Goal: Transaction & Acquisition: Book appointment/travel/reservation

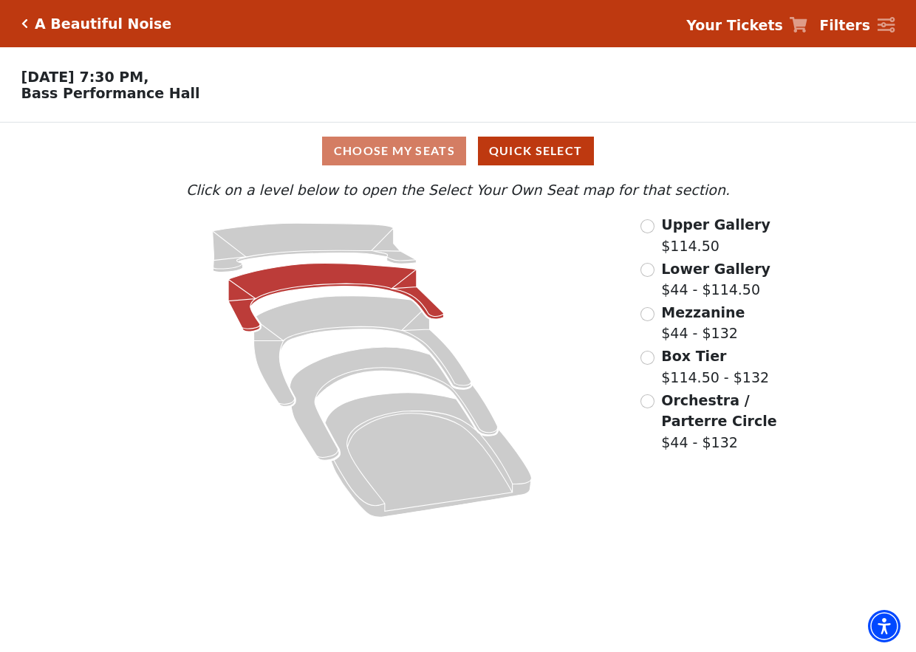
click at [351, 275] on icon at bounding box center [336, 298] width 216 height 68
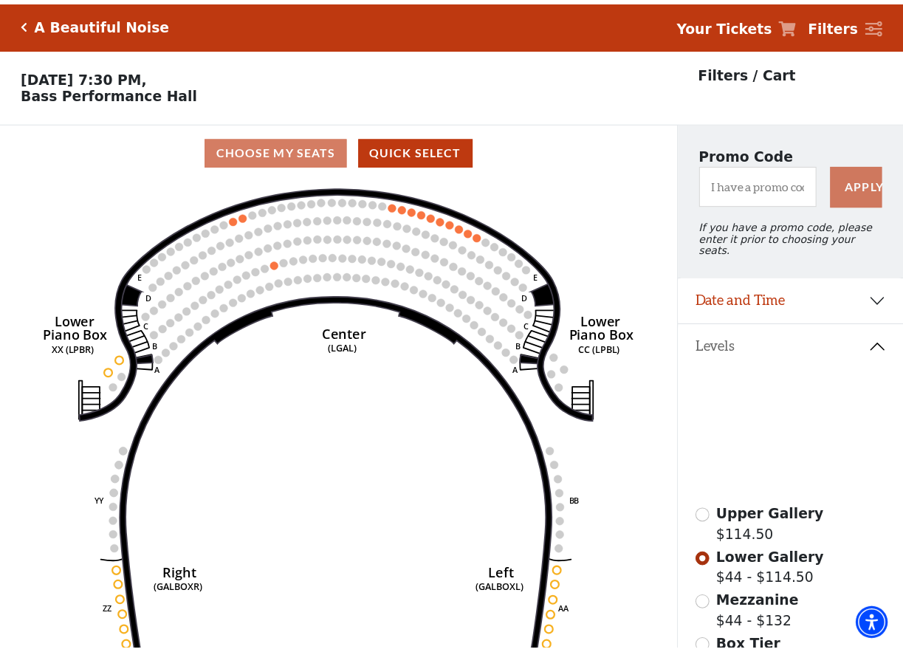
scroll to position [68, 0]
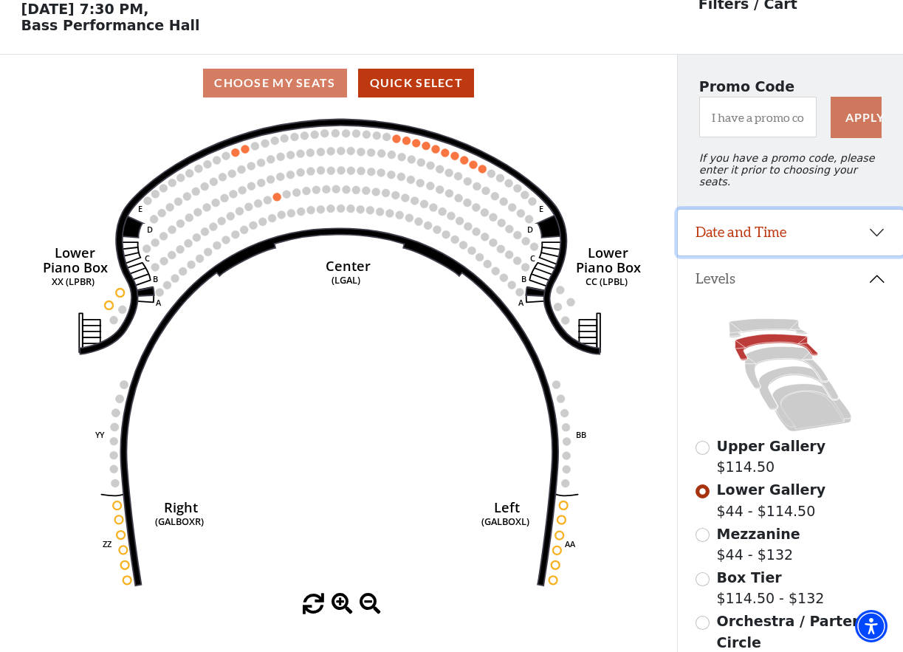
click at [874, 230] on button "Date and Time" at bounding box center [790, 233] width 225 height 46
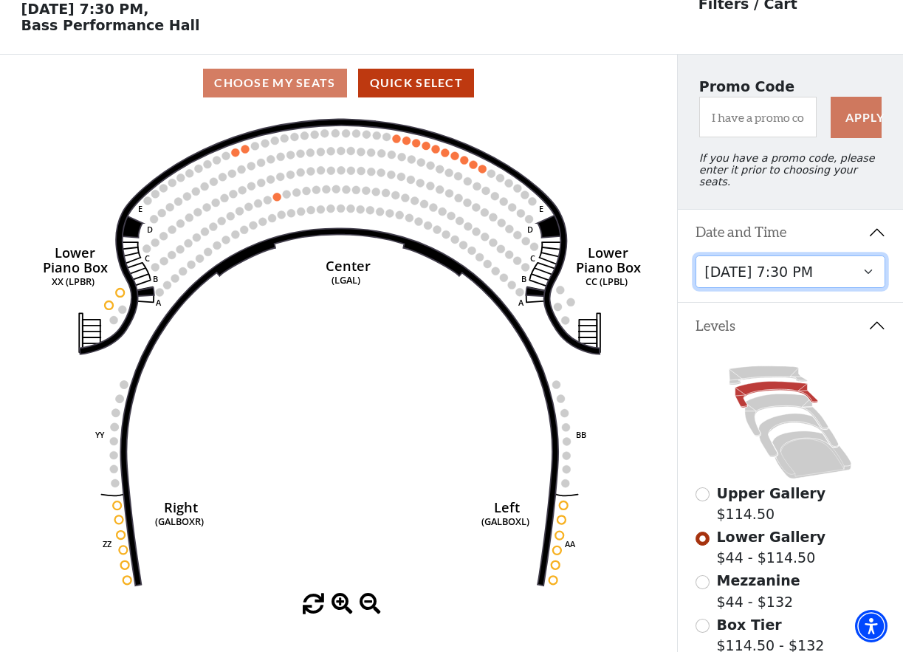
click at [784, 268] on select "[DATE] 7:30 PM [DATE] 7:30 PM [DATE] 7:30 PM [DATE] 7:30 PM [DATE] 1:30 PM [DAT…" at bounding box center [791, 271] width 190 height 33
click at [696, 255] on select "[DATE] 7:30 PM [DATE] 7:30 PM [DATE] 7:30 PM [DATE] 7:30 PM [DATE] 1:30 PM [DAT…" at bounding box center [791, 271] width 190 height 33
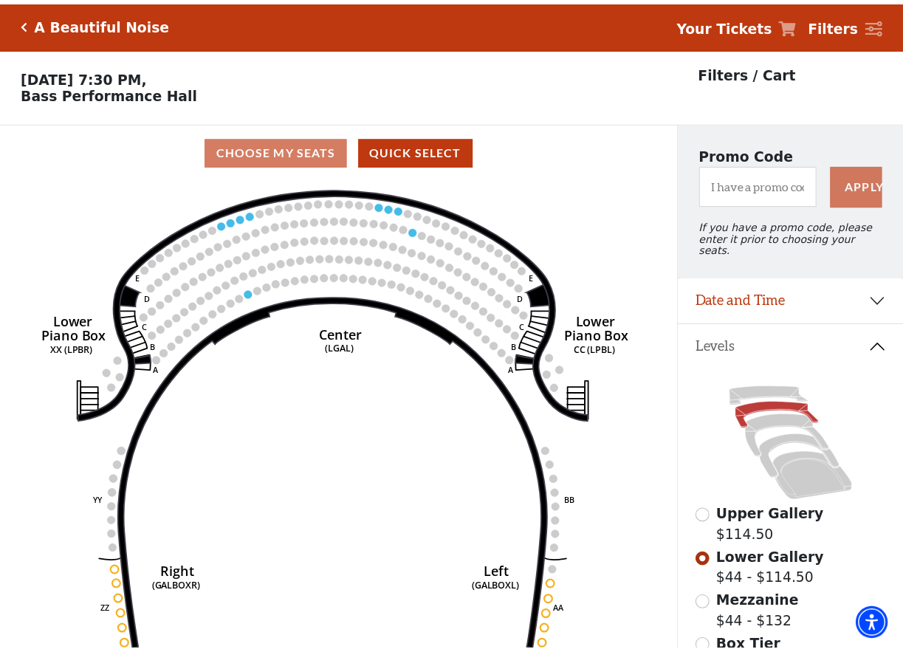
scroll to position [68, 0]
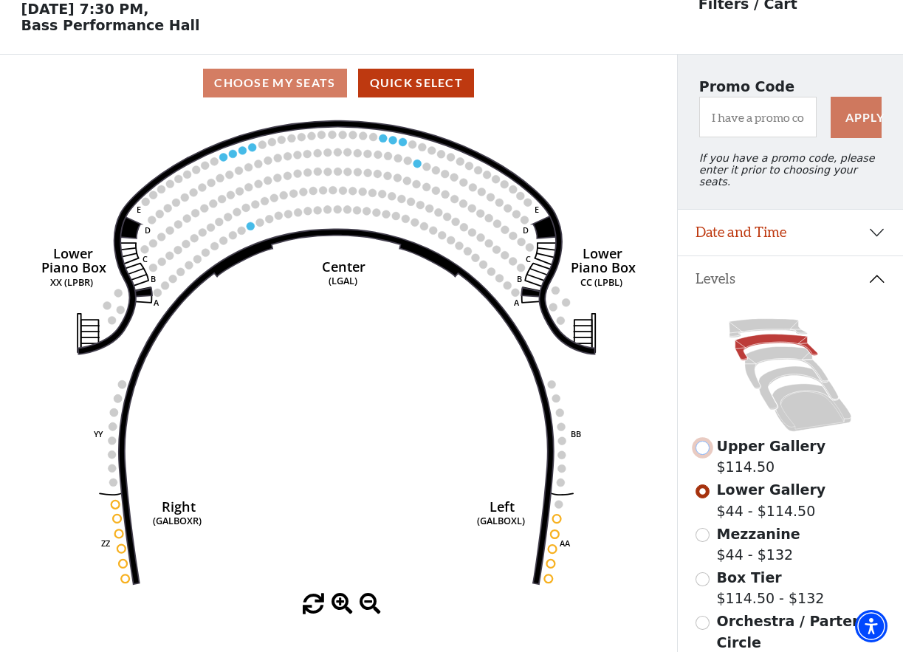
click at [707, 445] on input "Upper Gallery$114.50\a" at bounding box center [703, 448] width 14 height 14
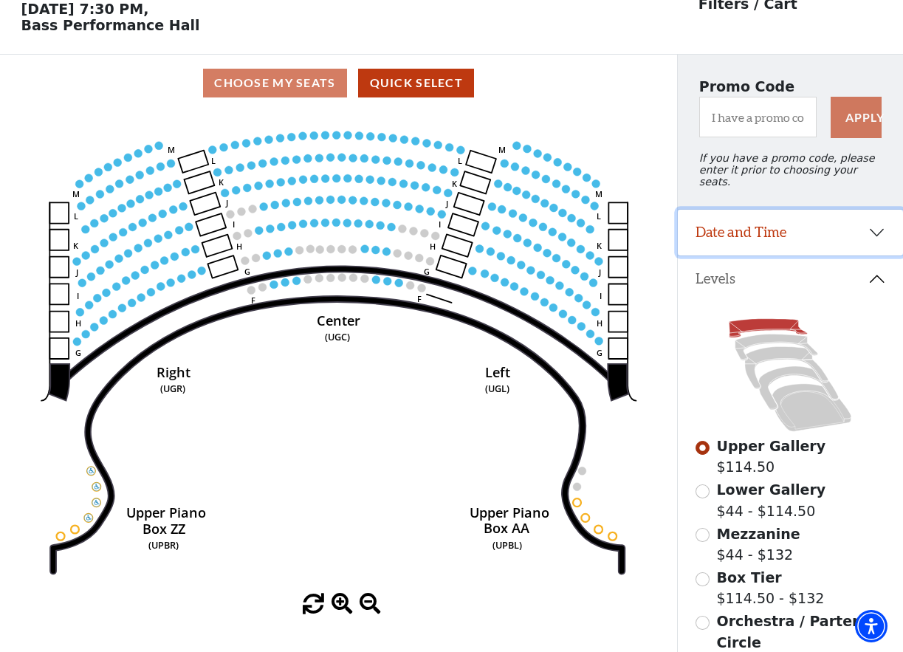
click at [873, 228] on button "Date and Time" at bounding box center [790, 233] width 225 height 46
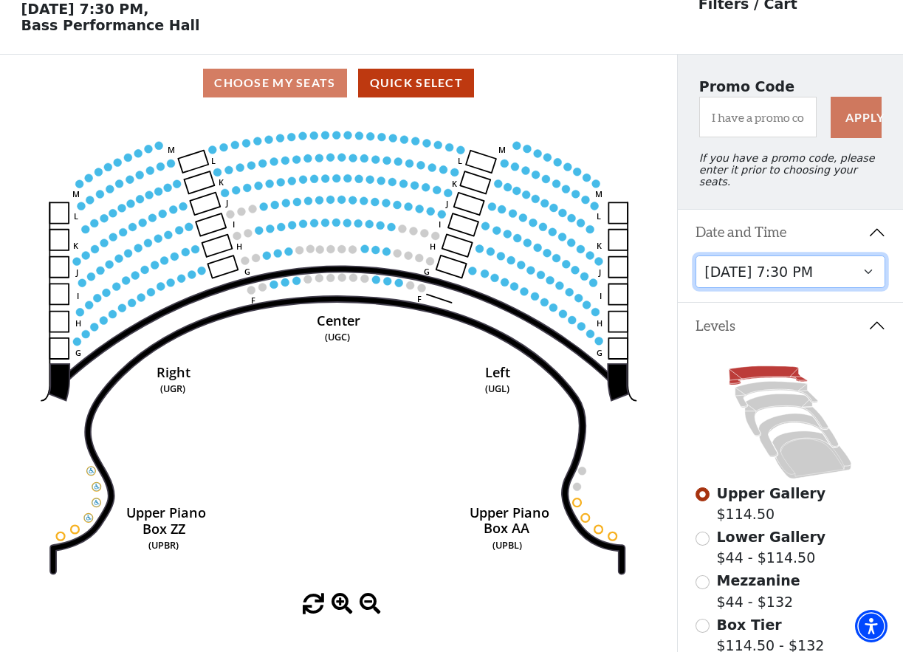
click at [850, 260] on select "[DATE] 7:30 PM [DATE] 7:30 PM [DATE] 7:30 PM [DATE] 7:30 PM [DATE] 1:30 PM [DAT…" at bounding box center [791, 271] width 190 height 33
click at [696, 255] on select "[DATE] 7:30 PM [DATE] 7:30 PM [DATE] 7:30 PM [DATE] 7:30 PM [DATE] 1:30 PM [DAT…" at bounding box center [791, 271] width 190 height 33
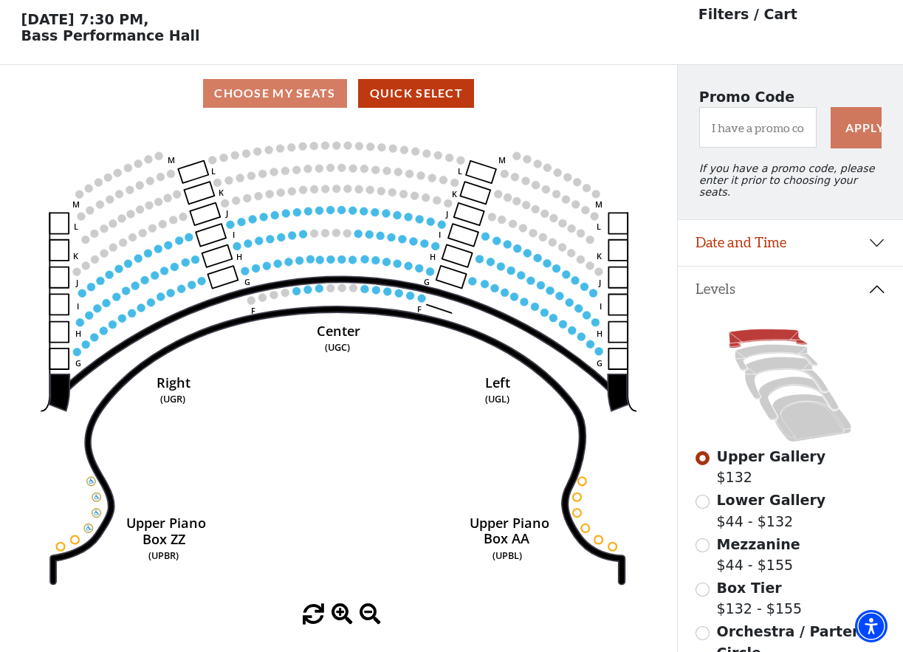
scroll to position [68, 0]
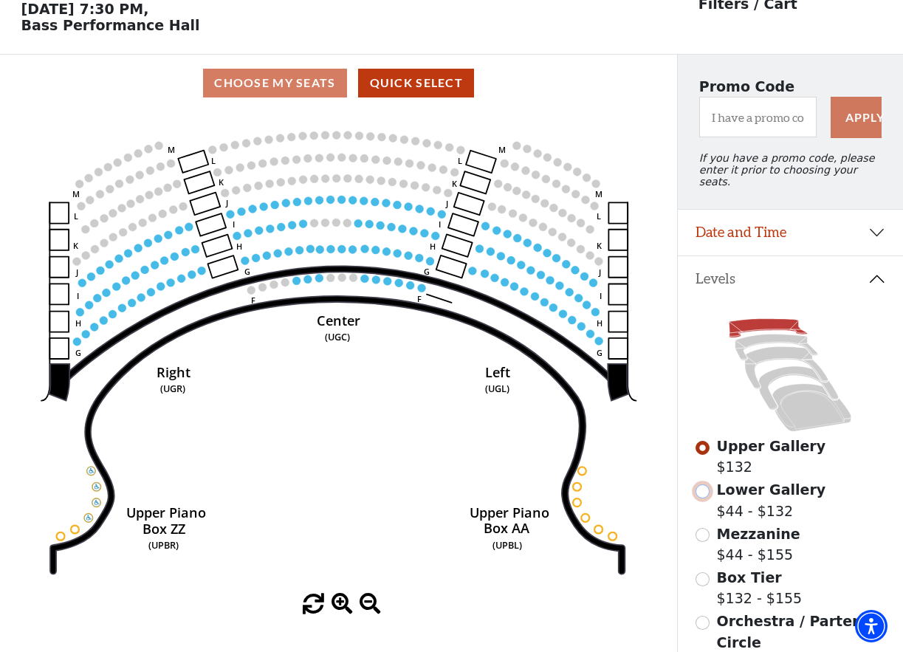
click at [700, 490] on input "Lower Gallery$44 - $132\a" at bounding box center [703, 491] width 14 height 14
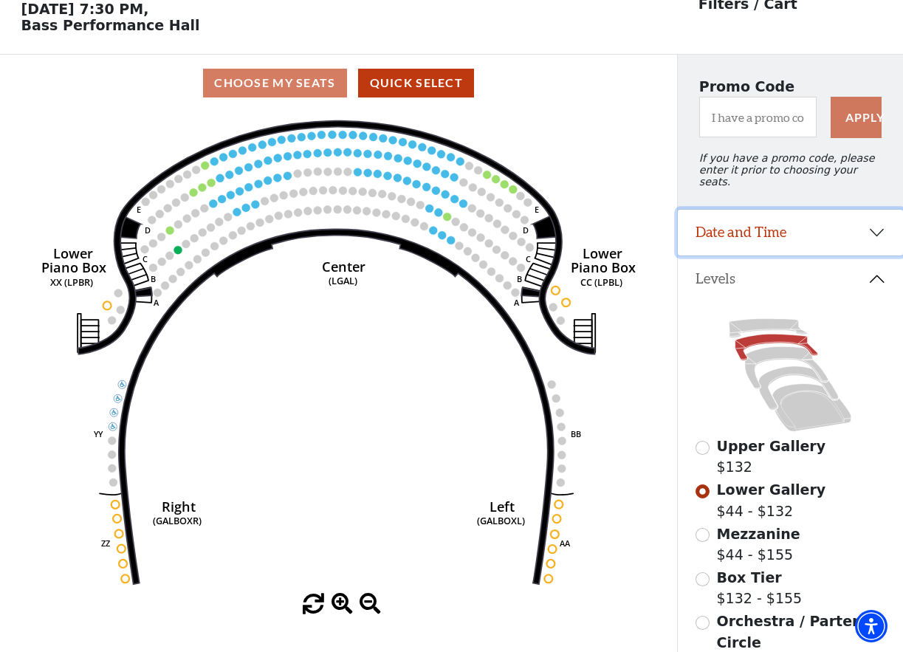
click at [877, 230] on button "Date and Time" at bounding box center [790, 233] width 225 height 46
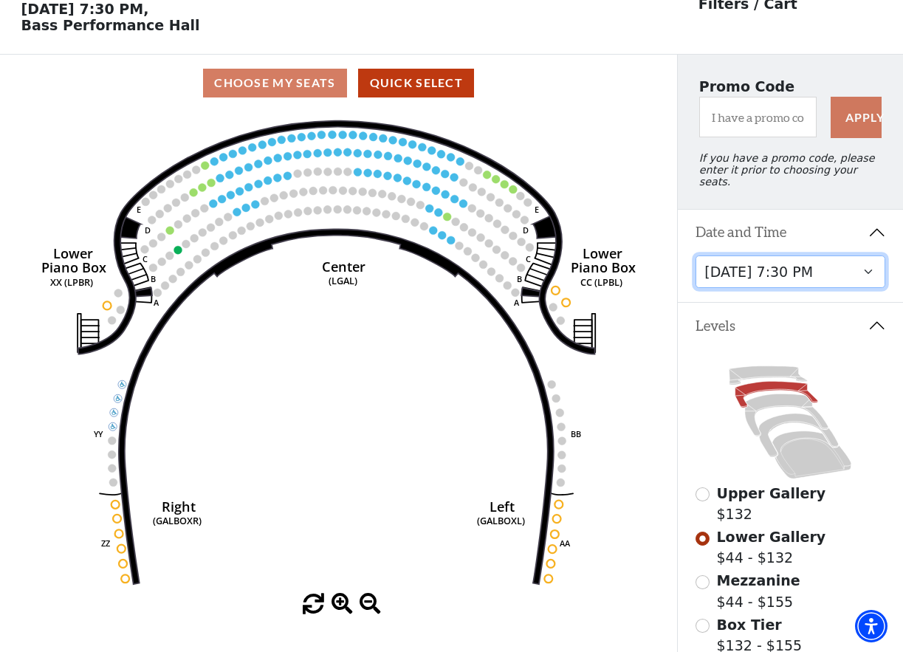
click at [800, 272] on select "[DATE] 7:30 PM [DATE] 7:30 PM [DATE] 7:30 PM [DATE] 7:30 PM [DATE] 1:30 PM [DAT…" at bounding box center [791, 271] width 190 height 33
click at [696, 255] on select "[DATE] 7:30 PM [DATE] 7:30 PM [DATE] 7:30 PM [DATE] 7:30 PM [DATE] 1:30 PM [DAT…" at bounding box center [791, 271] width 190 height 33
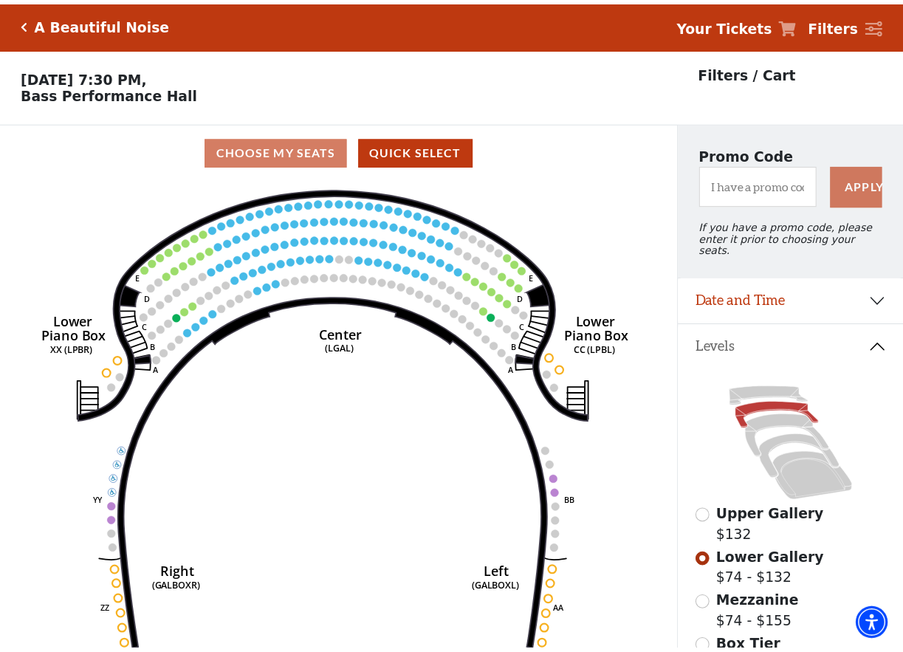
scroll to position [68, 0]
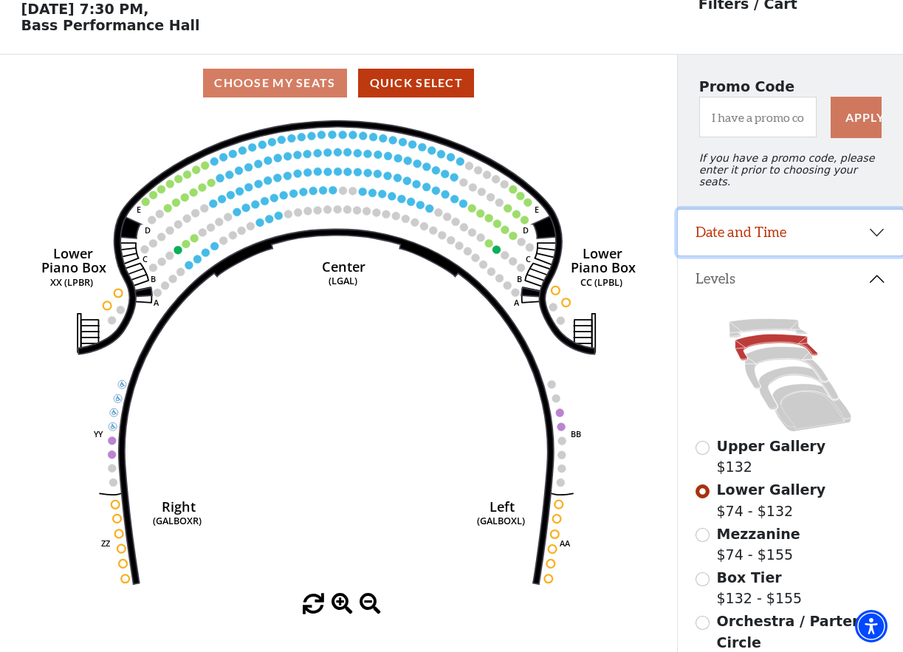
click at [875, 236] on button "Date and Time" at bounding box center [790, 233] width 225 height 46
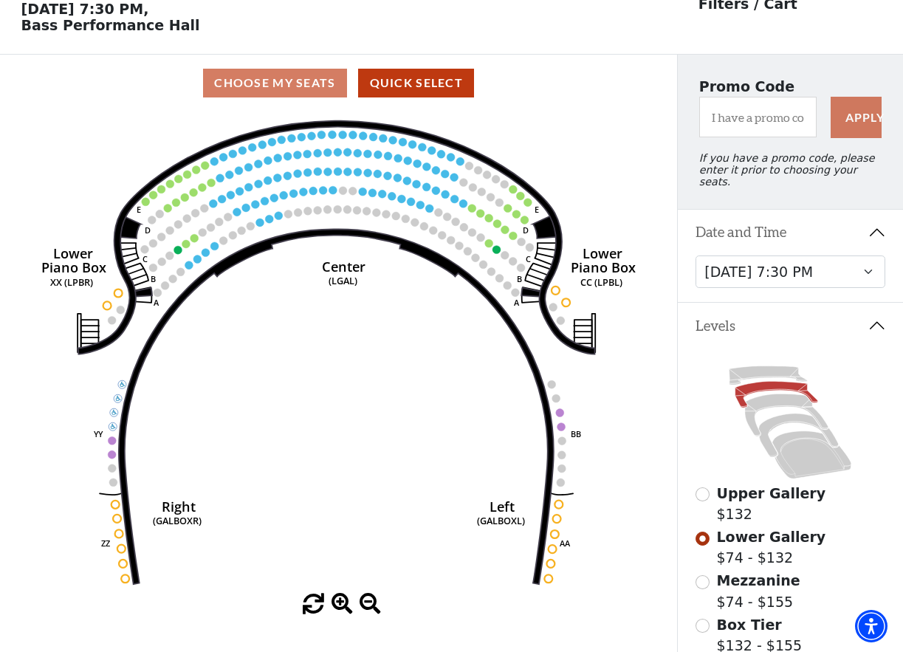
click at [745, 491] on span "Upper Gallery" at bounding box center [771, 493] width 109 height 16
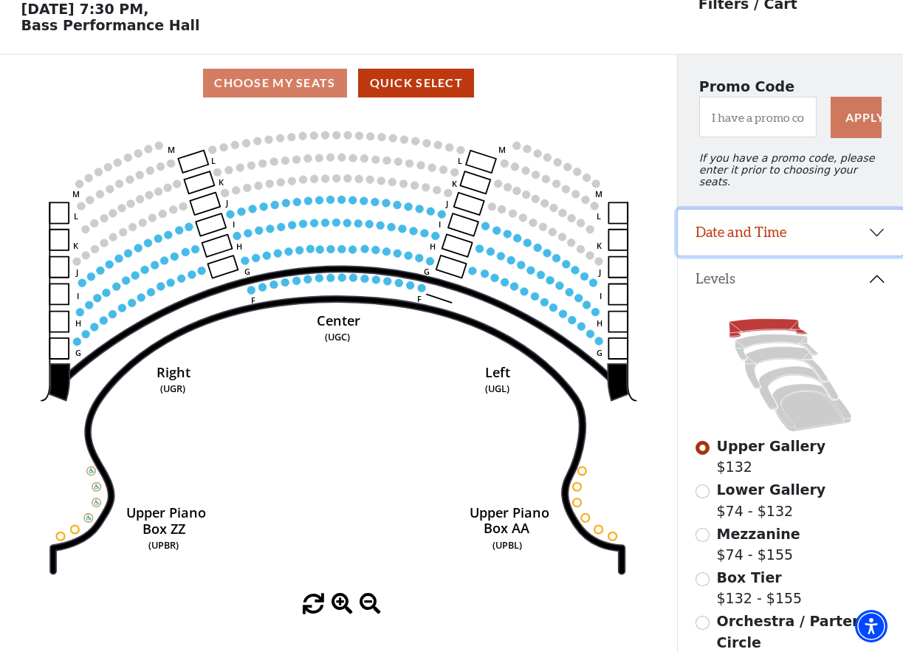
click at [872, 232] on button "Date and Time" at bounding box center [790, 233] width 225 height 46
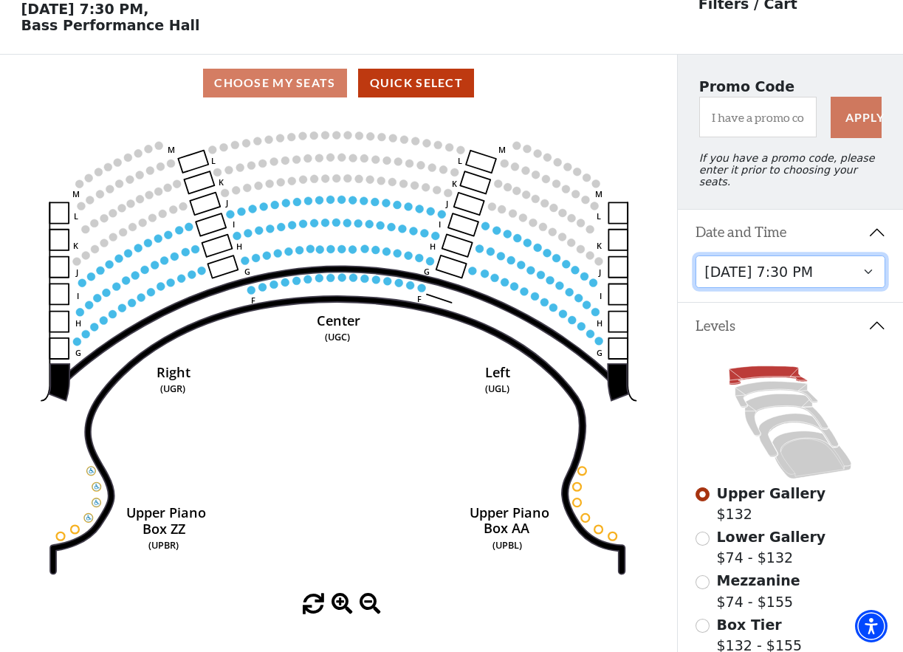
click at [840, 269] on select "[DATE] 7:30 PM [DATE] 7:30 PM [DATE] 7:30 PM [DATE] 7:30 PM [DATE] 1:30 PM [DAT…" at bounding box center [791, 271] width 190 height 33
click at [696, 255] on select "[DATE] 7:30 PM [DATE] 7:30 PM [DATE] 7:30 PM [DATE] 7:30 PM [DATE] 1:30 PM [DAT…" at bounding box center [791, 271] width 190 height 33
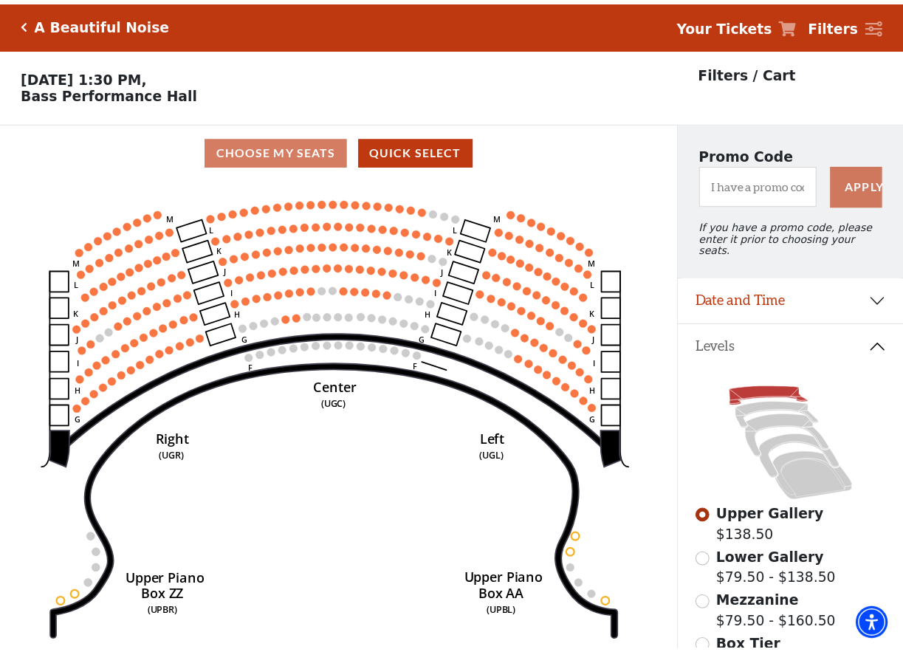
scroll to position [68, 0]
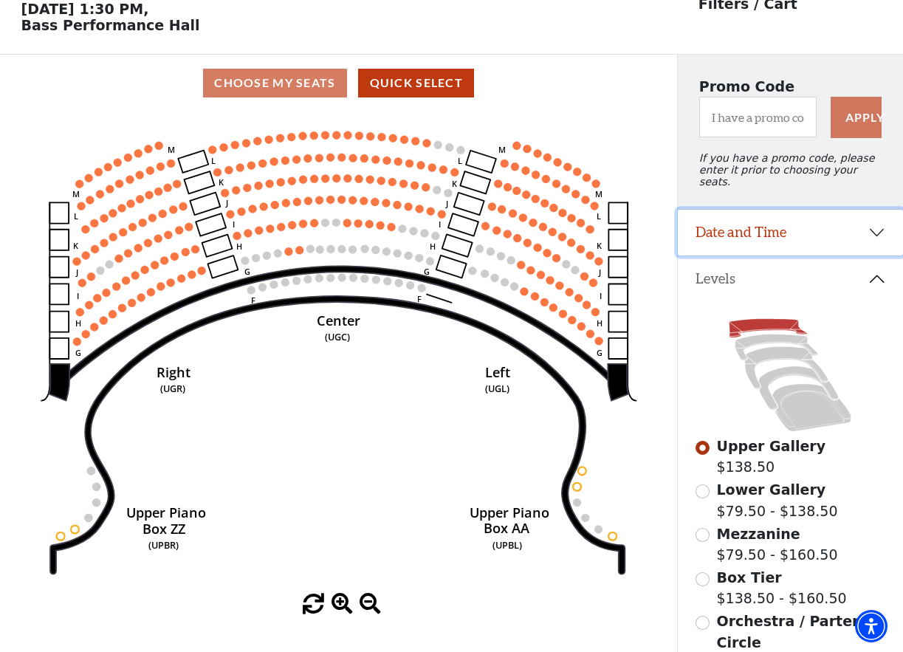
click at [880, 230] on button "Date and Time" at bounding box center [790, 233] width 225 height 46
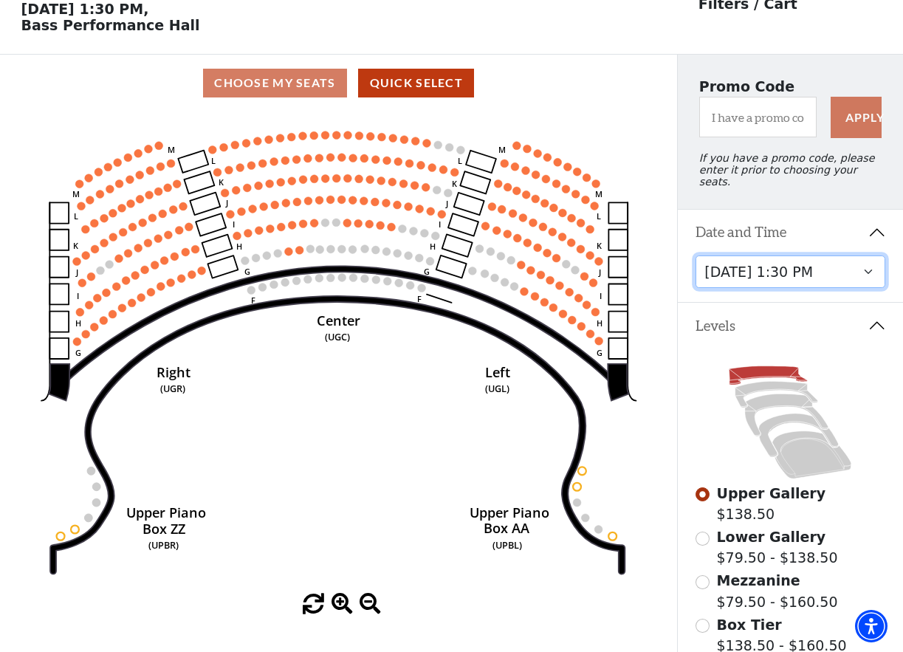
click at [871, 268] on select "[DATE] 7:30 PM [DATE] 7:30 PM [DATE] 7:30 PM [DATE] 7:30 PM [DATE] 1:30 PM [DAT…" at bounding box center [791, 271] width 190 height 33
click at [696, 255] on select "[DATE] 7:30 PM [DATE] 7:30 PM [DATE] 7:30 PM [DATE] 7:30 PM [DATE] 1:30 PM [DAT…" at bounding box center [791, 271] width 190 height 33
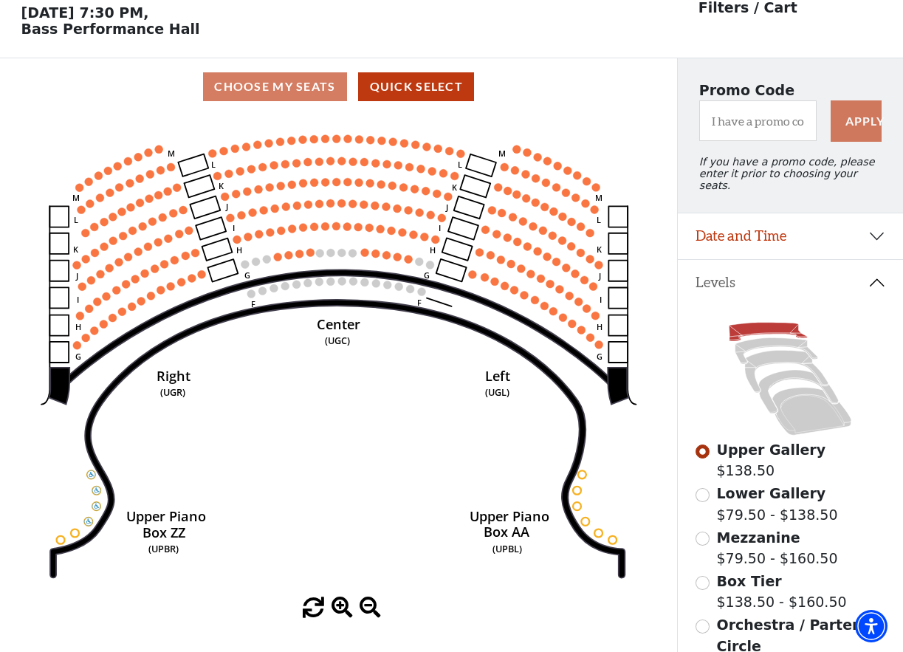
scroll to position [68, 0]
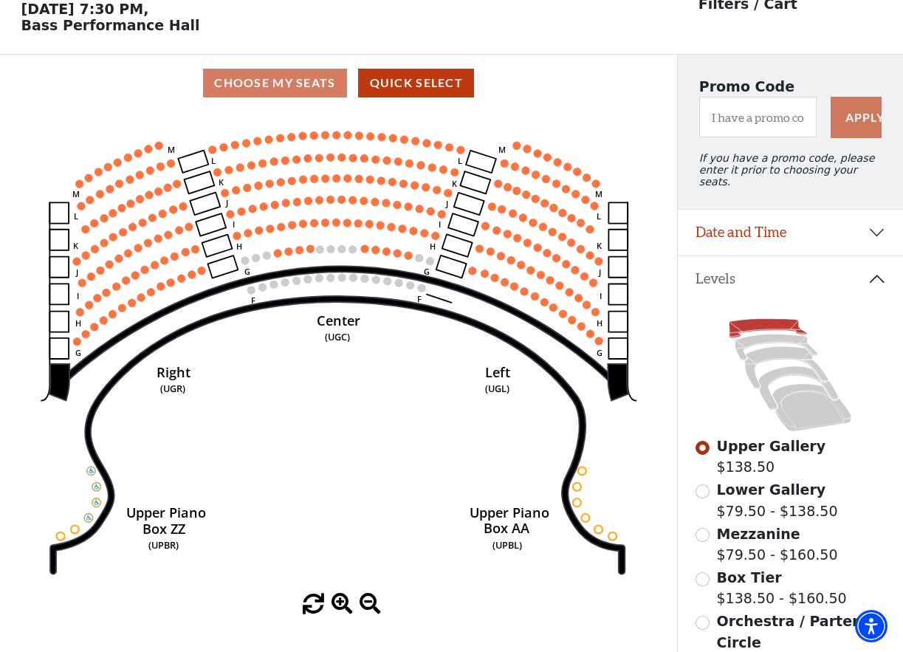
click at [735, 494] on span "Lower Gallery" at bounding box center [771, 489] width 109 height 16
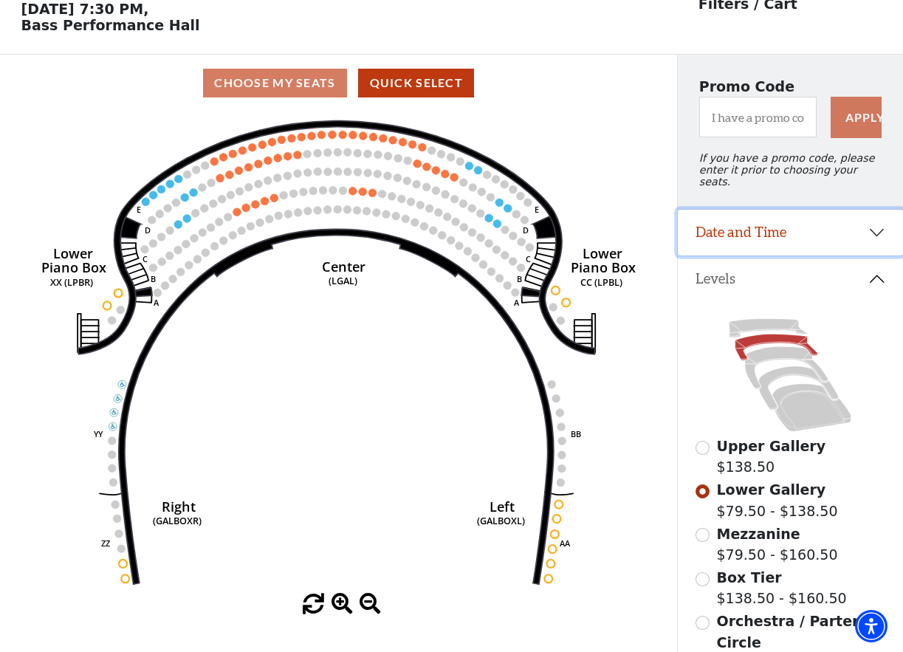
click at [876, 230] on button "Date and Time" at bounding box center [790, 233] width 225 height 46
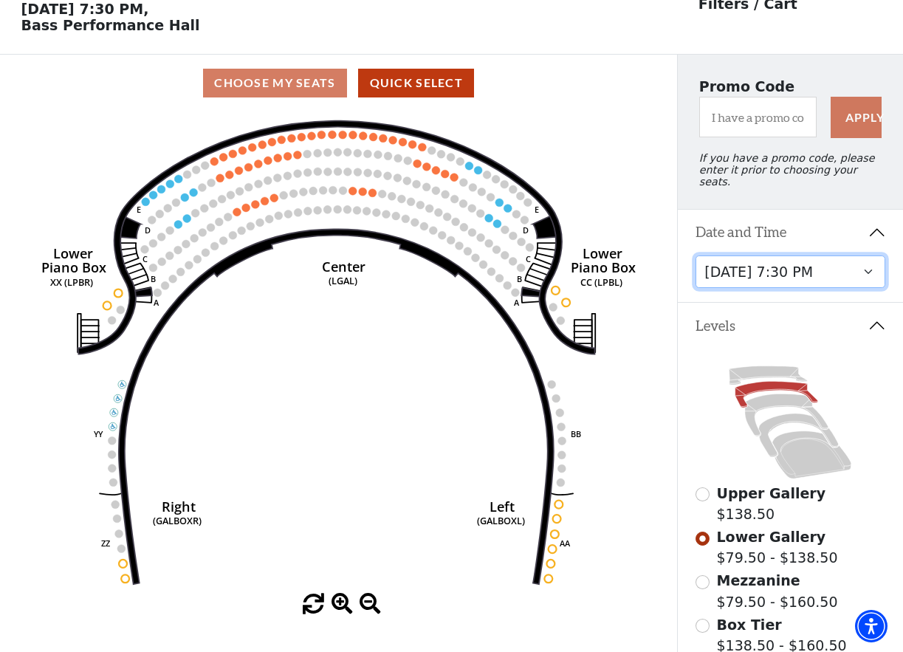
click at [843, 286] on select "[DATE] 7:30 PM [DATE] 7:30 PM [DATE] 7:30 PM [DATE] 7:30 PM [DATE] 1:30 PM [DAT…" at bounding box center [791, 271] width 190 height 33
click at [696, 255] on select "[DATE] 7:30 PM [DATE] 7:30 PM [DATE] 7:30 PM [DATE] 7:30 PM [DATE] 1:30 PM [DAT…" at bounding box center [791, 271] width 190 height 33
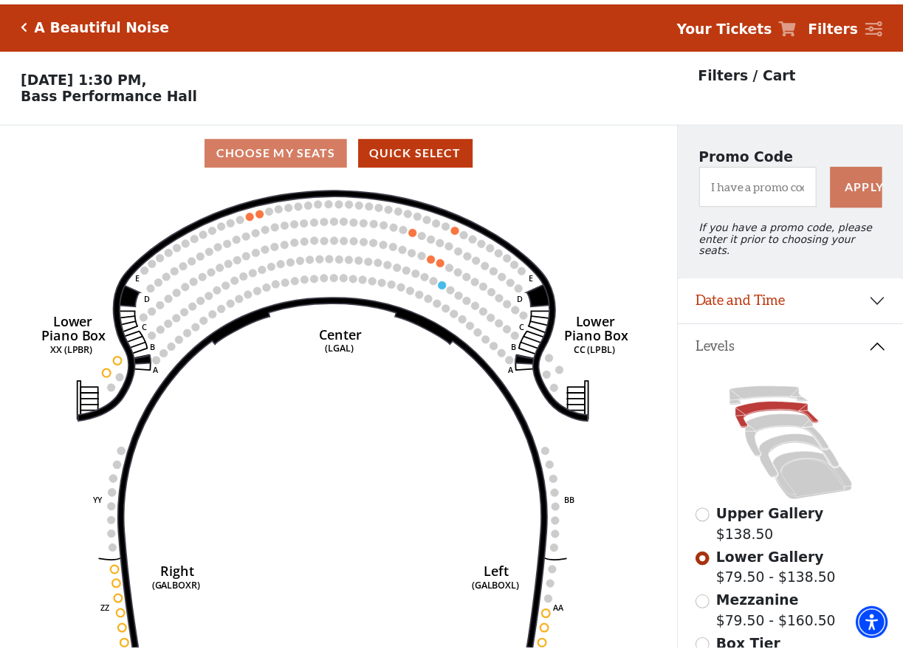
scroll to position [68, 0]
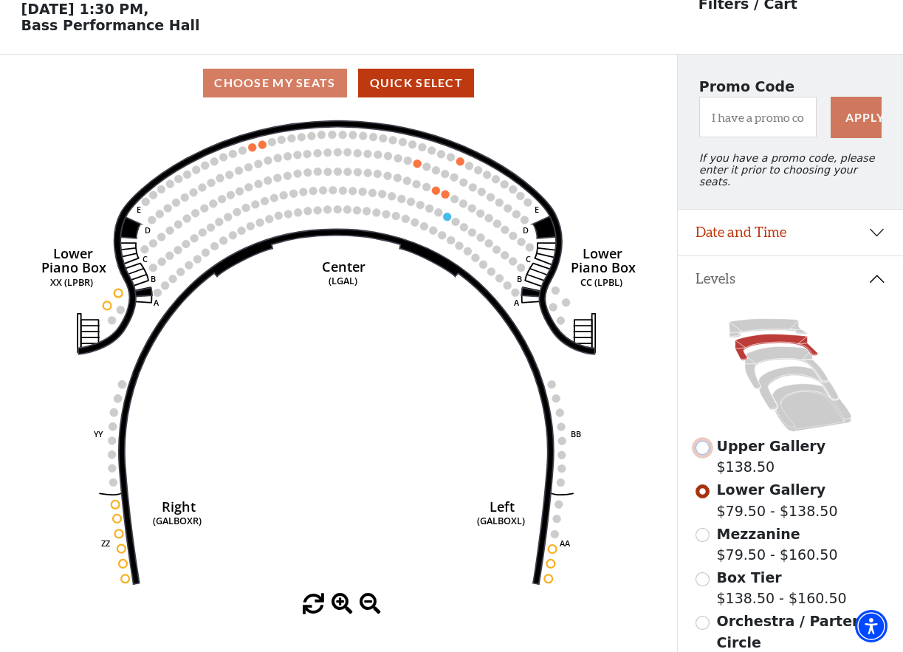
click at [707, 449] on input "Upper Gallery$138.50\a" at bounding box center [703, 448] width 14 height 14
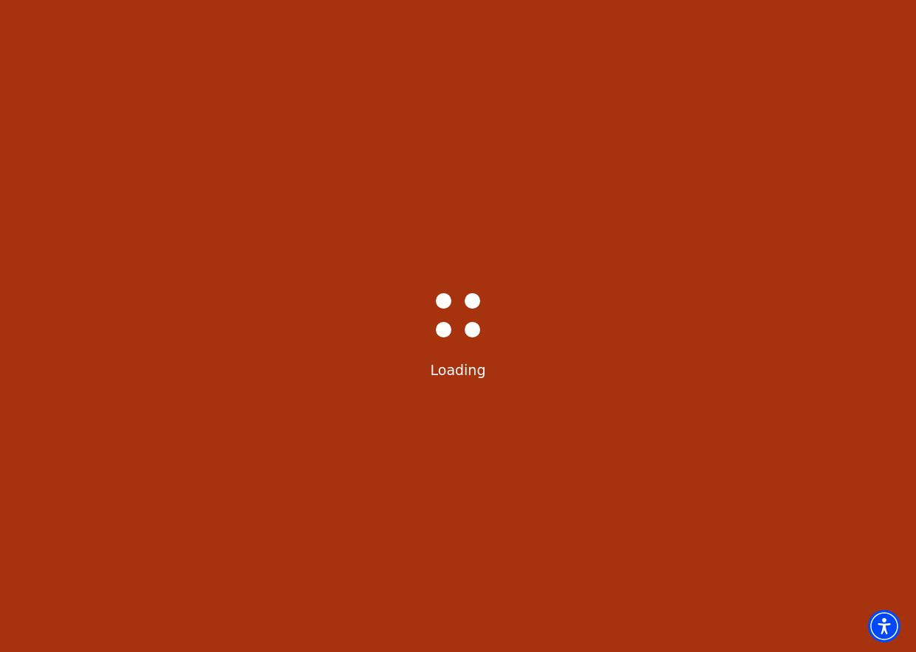
select select "6226"
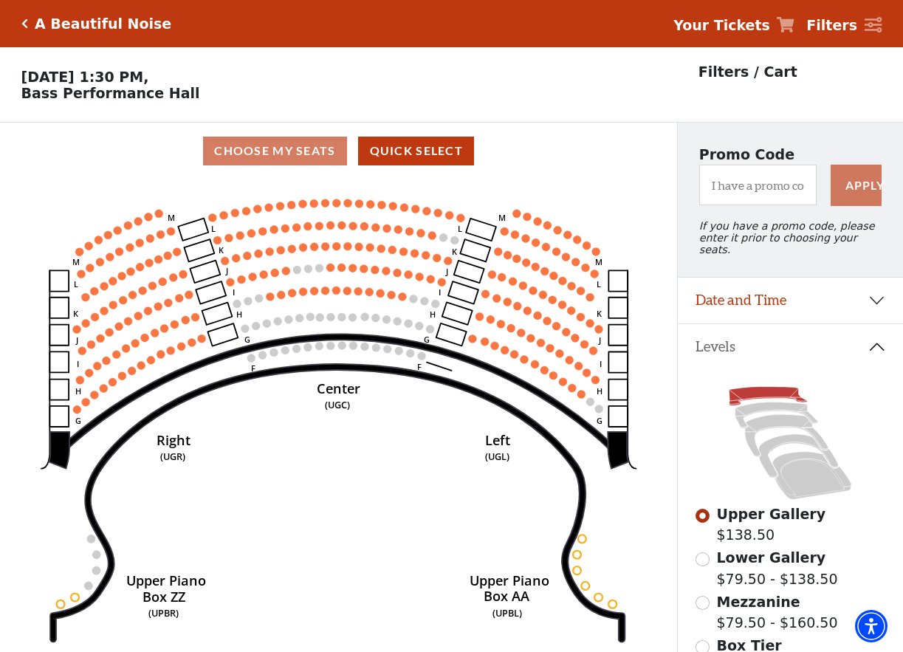
scroll to position [68, 0]
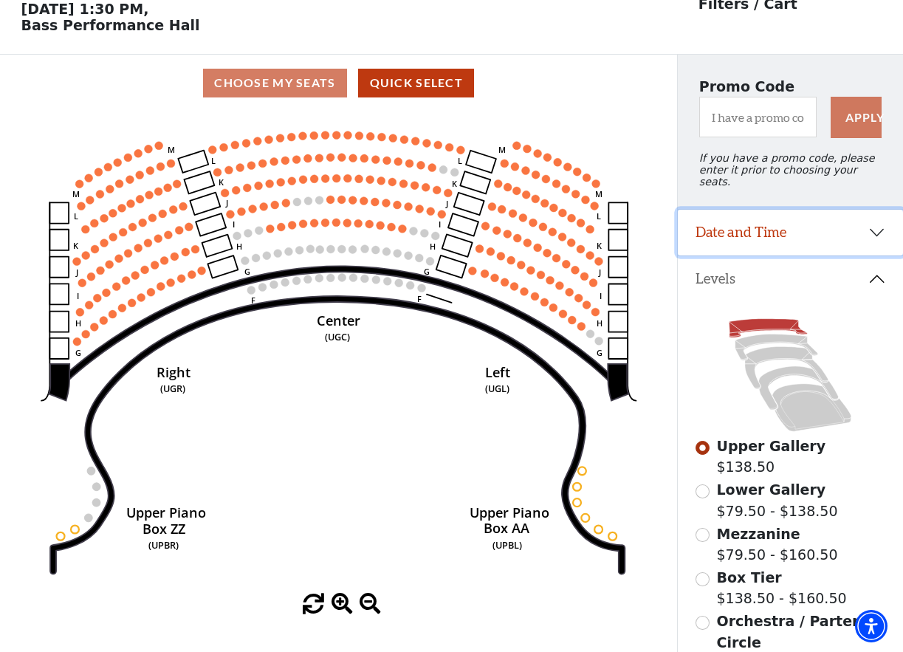
click at [746, 231] on button "Date and Time" at bounding box center [790, 233] width 225 height 46
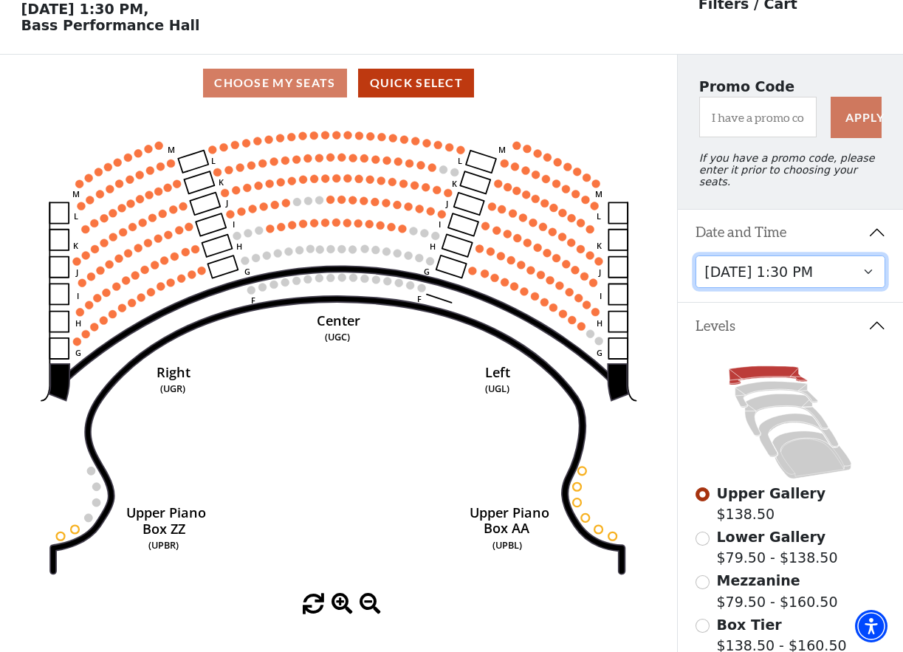
click at [738, 271] on select "[DATE] 7:30 PM [DATE] 7:30 PM [DATE] 7:30 PM [DATE] 7:30 PM [DATE] 1:30 PM [DAT…" at bounding box center [791, 271] width 190 height 33
click at [696, 255] on select "[DATE] 7:30 PM [DATE] 7:30 PM [DATE] 7:30 PM [DATE] 7:30 PM [DATE] 1:30 PM [DAT…" at bounding box center [791, 271] width 190 height 33
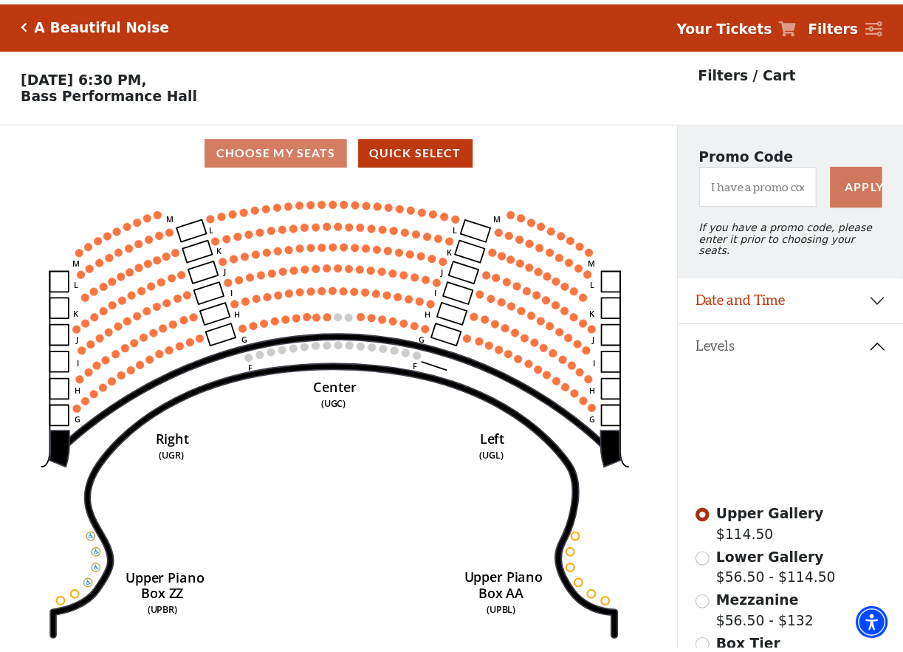
scroll to position [68, 0]
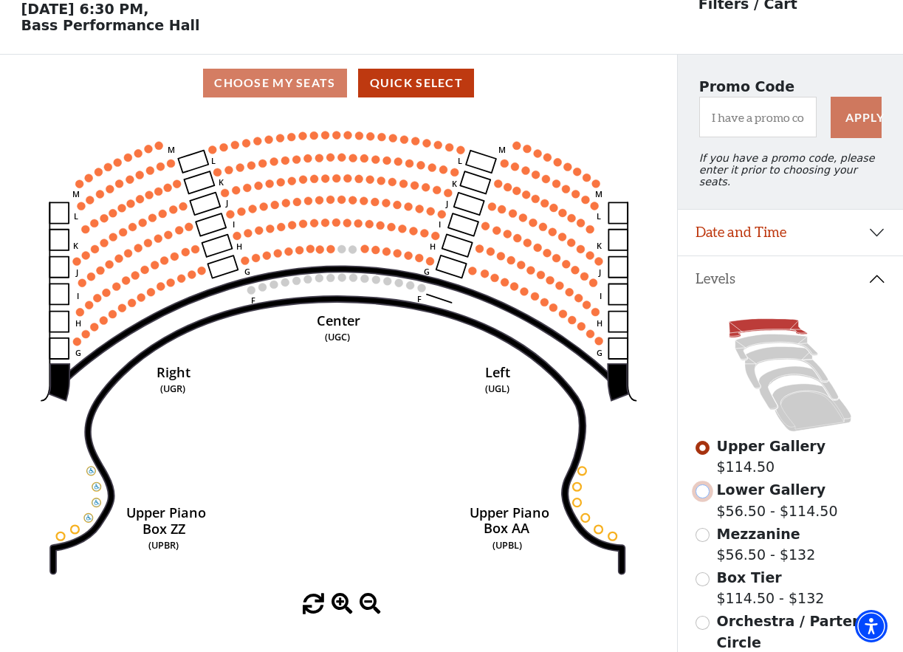
click at [702, 487] on input "Lower Gallery$56.50 - $114.50\a" at bounding box center [703, 491] width 14 height 14
